Goal: Task Accomplishment & Management: Manage account settings

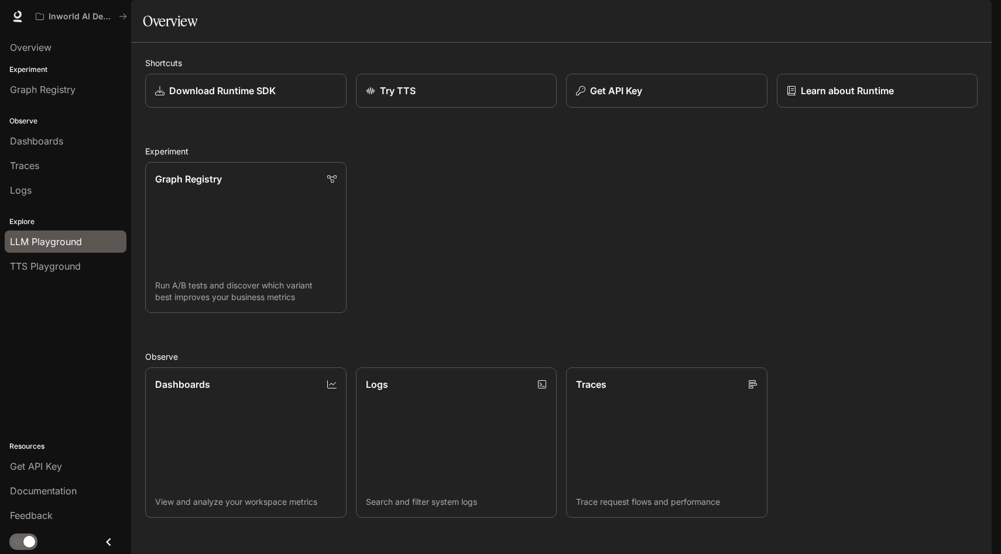
click at [95, 245] on div "LLM Playground" at bounding box center [65, 242] width 111 height 14
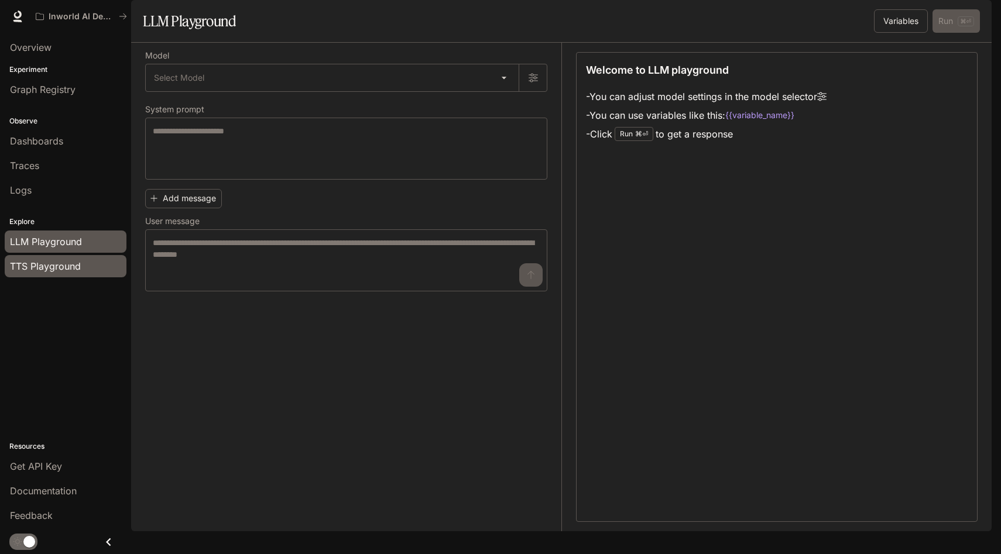
click at [95, 265] on div "TTS Playground" at bounding box center [65, 266] width 111 height 14
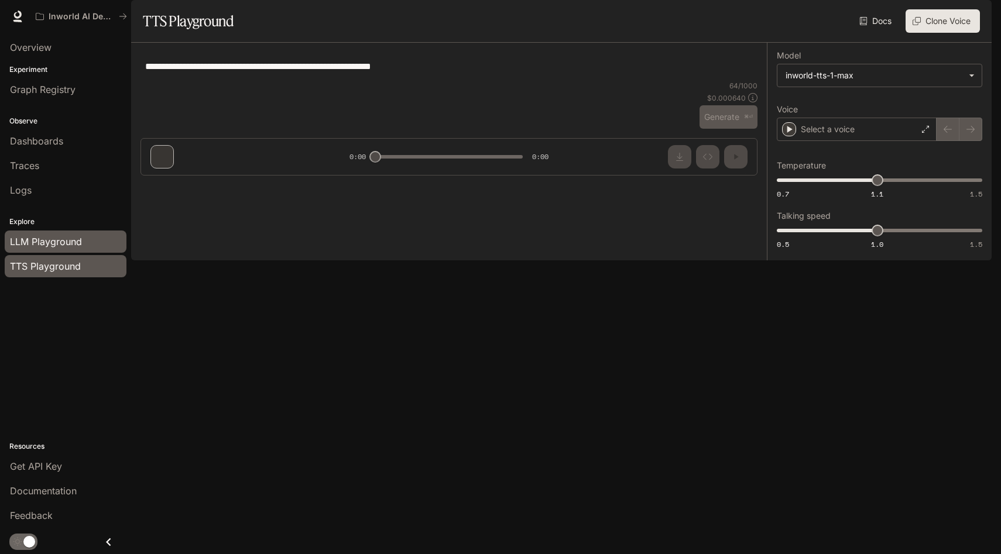
click at [95, 241] on div "LLM Playground" at bounding box center [65, 242] width 111 height 14
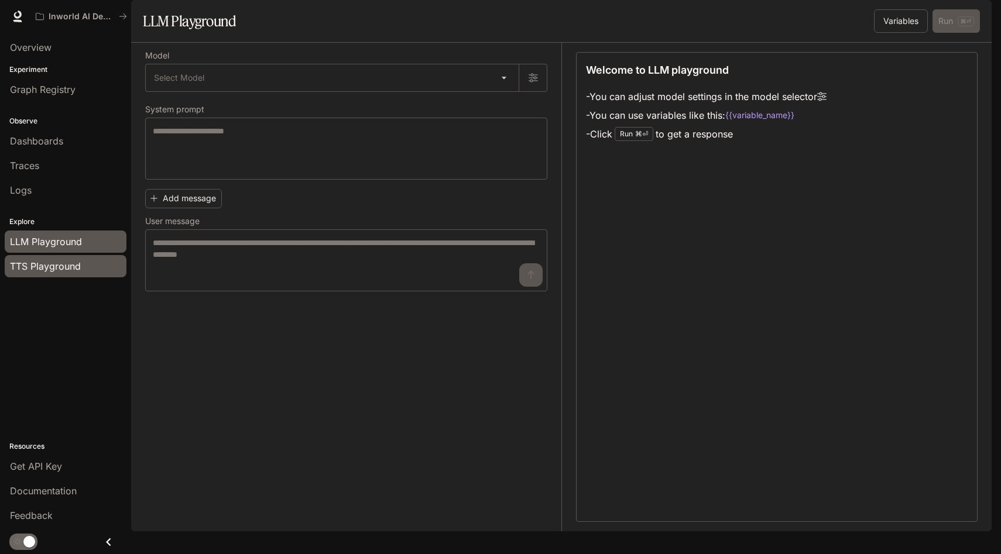
click at [97, 268] on div "TTS Playground" at bounding box center [65, 266] width 111 height 14
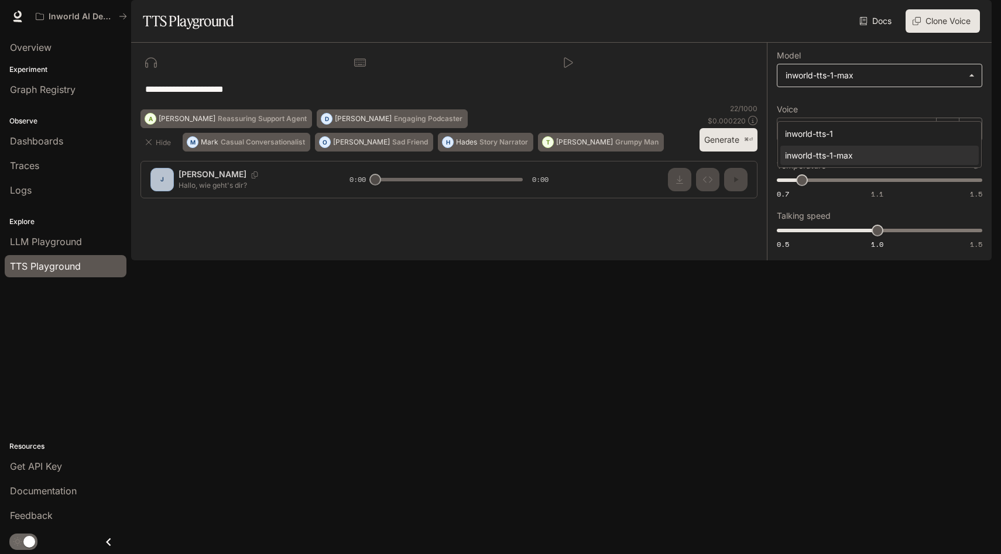
click at [858, 103] on body "**********" at bounding box center [500, 277] width 1001 height 554
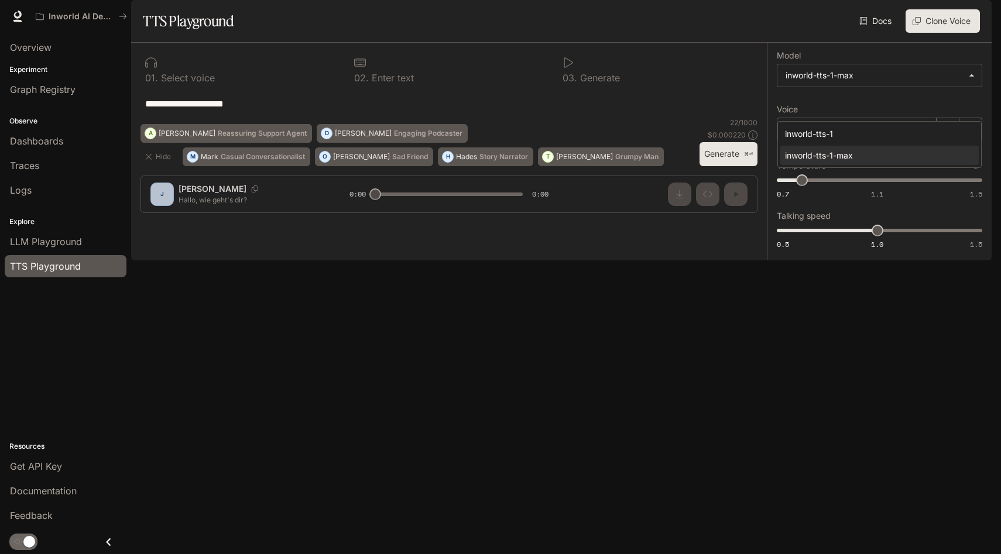
click at [981, 10] on div at bounding box center [500, 277] width 1001 height 554
click at [968, 17] on img "button" at bounding box center [975, 16] width 16 height 16
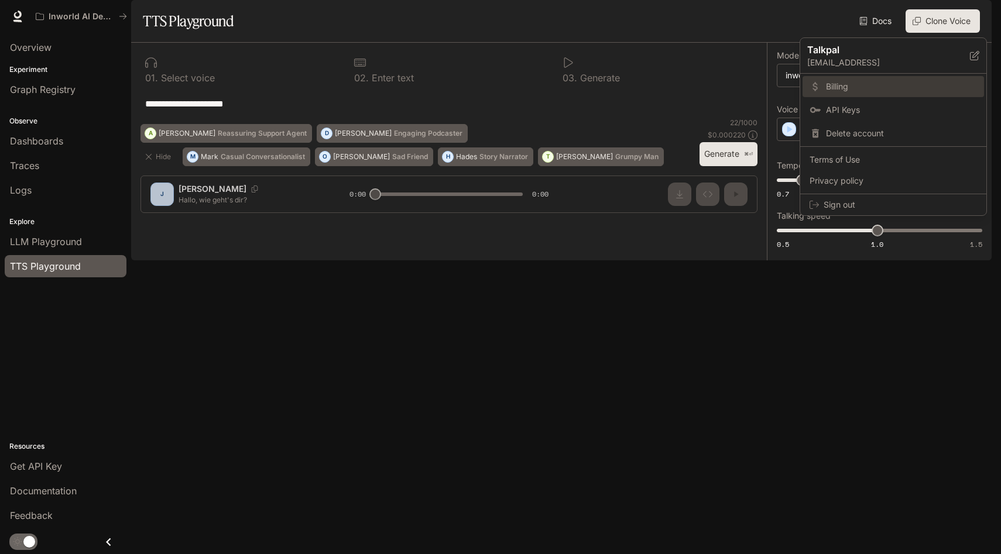
click at [854, 90] on span "Billing" at bounding box center [901, 87] width 151 height 12
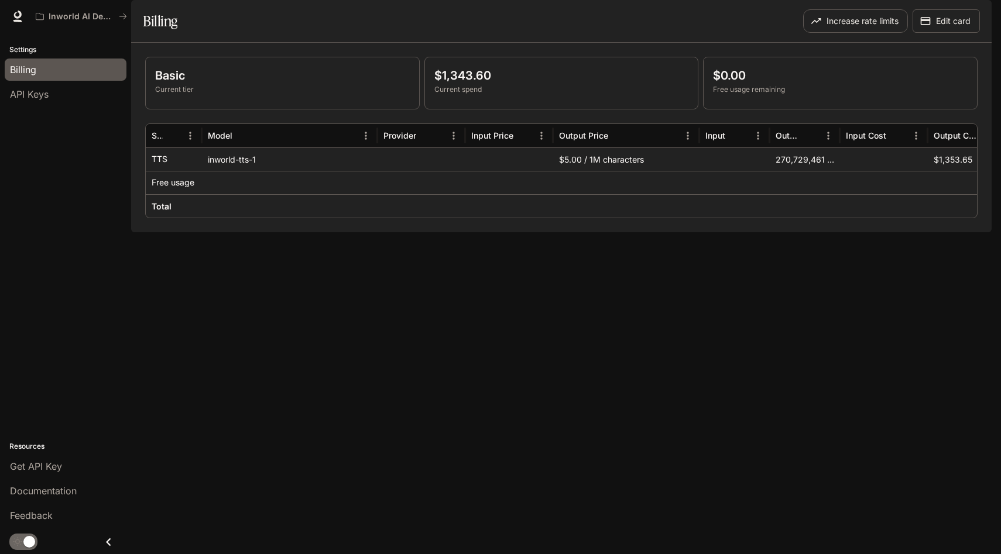
click at [580, 171] on div "$5.00 / 1M characters" at bounding box center [626, 159] width 146 height 23
click at [559, 232] on div "Basic Current tier $1,343.60 Current spend $0.00 Free usage remaining Service M…" at bounding box center [561, 138] width 861 height 190
click at [71, 467] on div "Get API Key" at bounding box center [65, 467] width 111 height 14
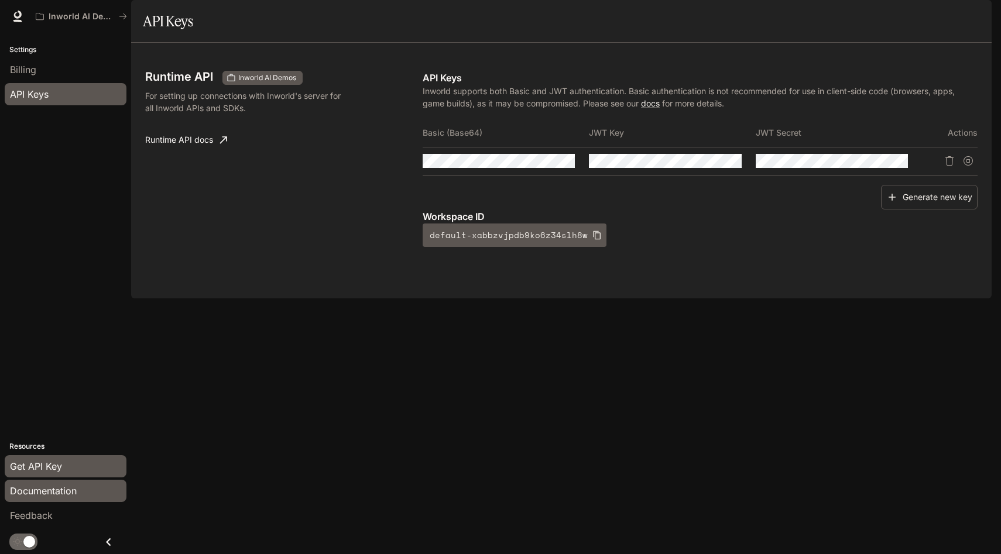
click at [67, 492] on span "Documentation" at bounding box center [43, 491] width 67 height 14
